Goal: Task Accomplishment & Management: Use online tool/utility

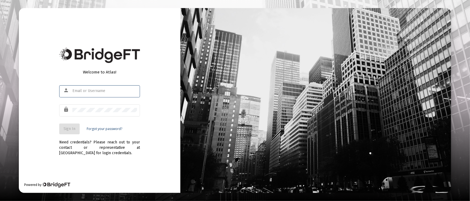
type input "[PERSON_NAME][EMAIL_ADDRESS][DOMAIN_NAME]"
click at [72, 127] on span "Sign In" at bounding box center [70, 129] width 12 height 5
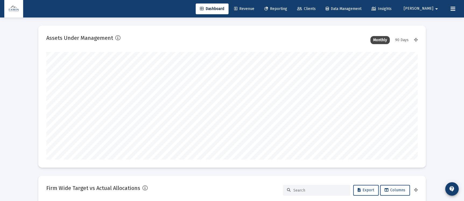
type input "[DATE]"
click at [292, 4] on link "Reporting" at bounding box center [276, 9] width 32 height 11
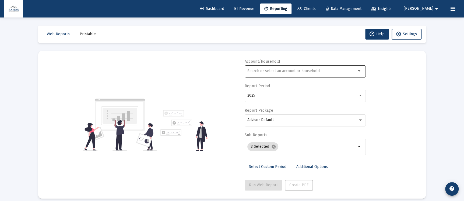
click at [294, 74] on div at bounding box center [301, 70] width 109 height 13
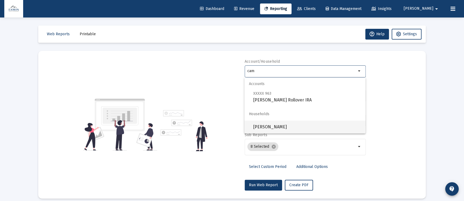
click at [282, 122] on span "[PERSON_NAME]" at bounding box center [307, 127] width 108 height 13
type input "[PERSON_NAME]"
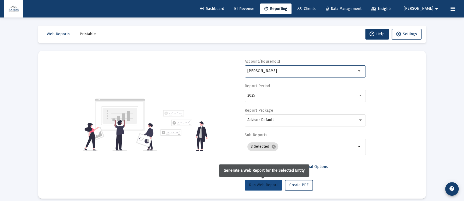
click at [276, 183] on button "Run Web Report" at bounding box center [263, 185] width 37 height 11
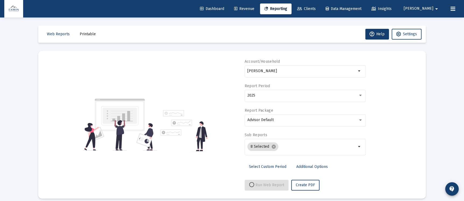
select select "View all"
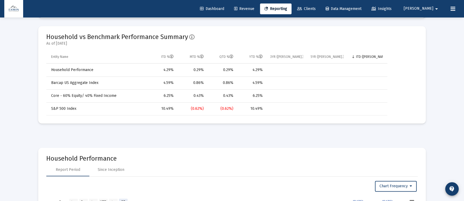
scroll to position [363, 0]
